Goal: Information Seeking & Learning: Learn about a topic

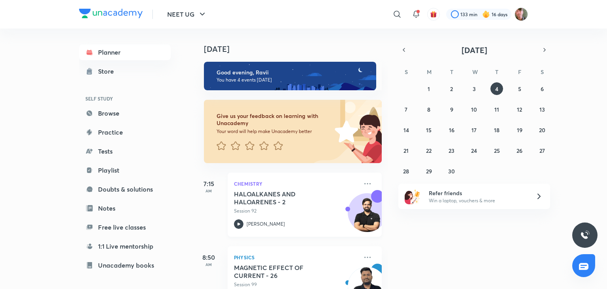
click at [241, 218] on div "HALOALKANES AND HALOARENES - 2 Session 92 Yogender Singh" at bounding box center [296, 209] width 124 height 39
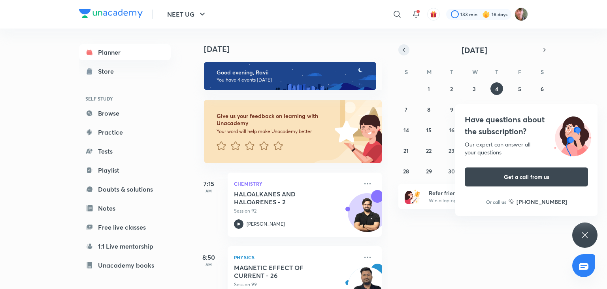
click at [403, 48] on icon "button" at bounding box center [404, 49] width 6 height 7
click at [425, 129] on button "11" at bounding box center [429, 129] width 13 height 13
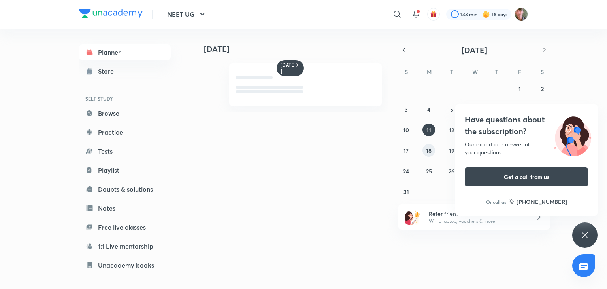
click at [429, 145] on button "18" at bounding box center [429, 150] width 13 height 13
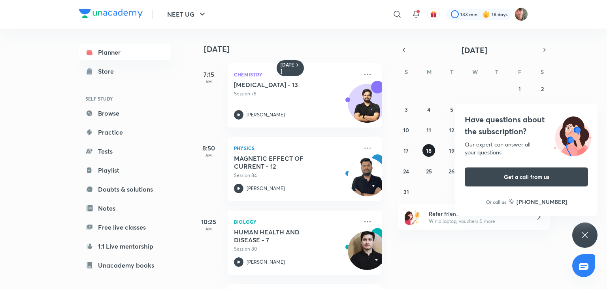
click at [429, 145] on button "18" at bounding box center [429, 150] width 13 height 13
click at [585, 234] on icon at bounding box center [585, 235] width 6 height 6
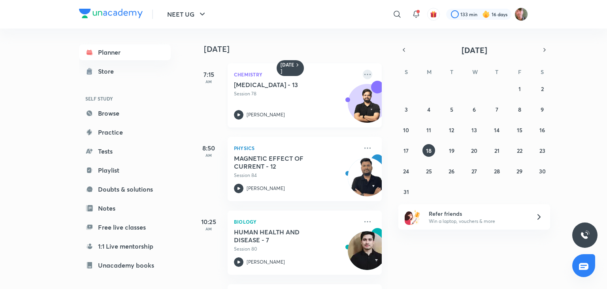
click at [363, 74] on icon at bounding box center [367, 74] width 9 height 9
click at [448, 151] on button "19" at bounding box center [452, 150] width 13 height 13
click at [243, 111] on div at bounding box center [238, 114] width 9 height 9
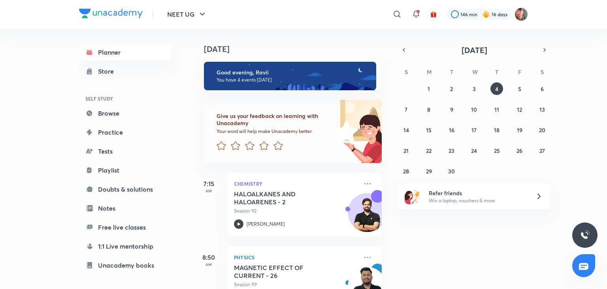
click at [406, 44] on div "September 2025" at bounding box center [475, 49] width 152 height 11
click at [406, 52] on icon "button" at bounding box center [404, 49] width 6 height 7
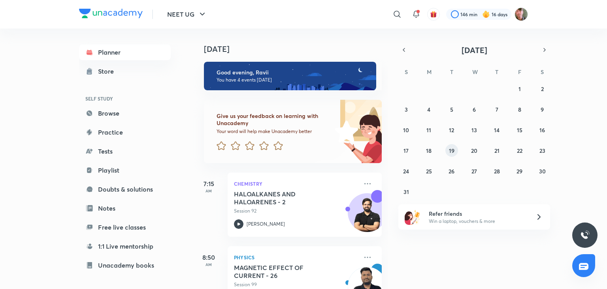
click at [456, 153] on button "19" at bounding box center [452, 150] width 13 height 13
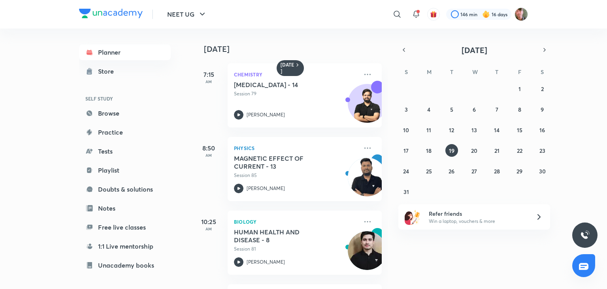
drag, startPoint x: 462, startPoint y: 151, endPoint x: 467, endPoint y: 151, distance: 5.2
click at [467, 151] on div "27 28 29 30 31 1 2 3 4 5 6 7 8 9 10 11 12 13 14 15 16 17 18 19 20 21 22 23 24 2…" at bounding box center [475, 139] width 152 height 115
click at [238, 115] on icon at bounding box center [239, 114] width 3 height 3
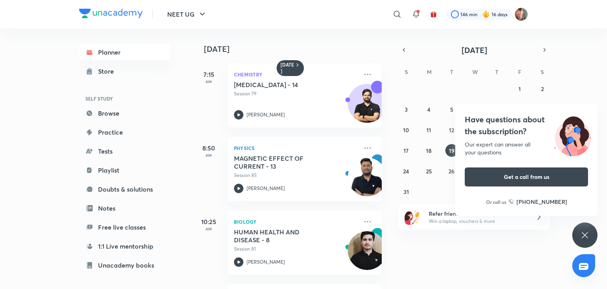
click at [589, 242] on div "Have questions about the subscription? Our expert can answer all your questions…" at bounding box center [585, 234] width 25 height 25
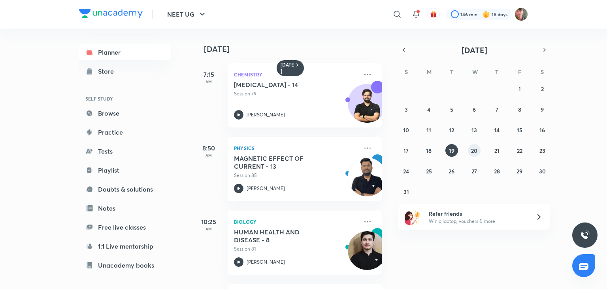
click at [473, 147] on abbr "20" at bounding box center [474, 151] width 6 height 8
click at [239, 109] on div "HYDROCARBONS - 15 Session 80 Yogender Singh" at bounding box center [296, 100] width 124 height 39
